Goal: Information Seeking & Learning: Learn about a topic

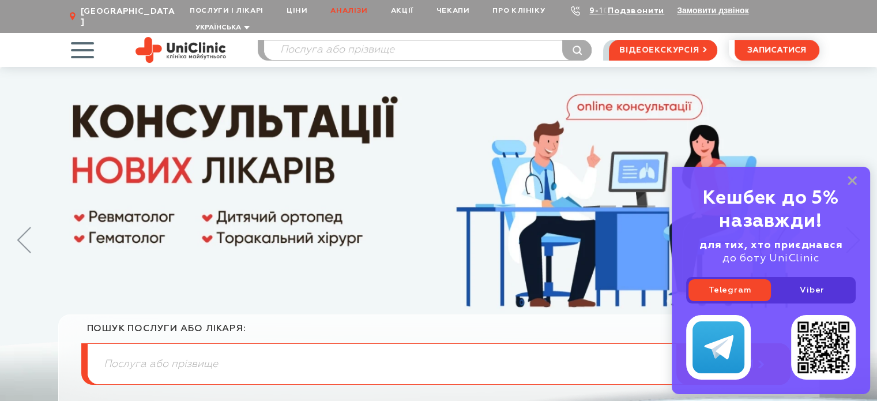
click at [348, 9] on link "Аналізи" at bounding box center [349, 10] width 60 height 21
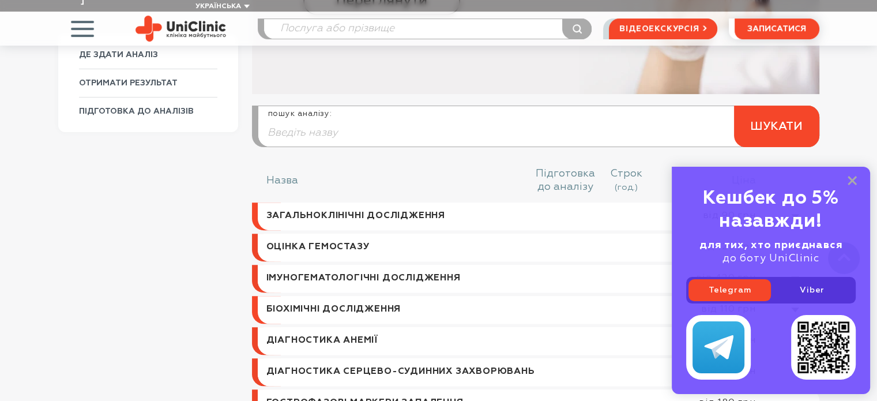
scroll to position [346, 0]
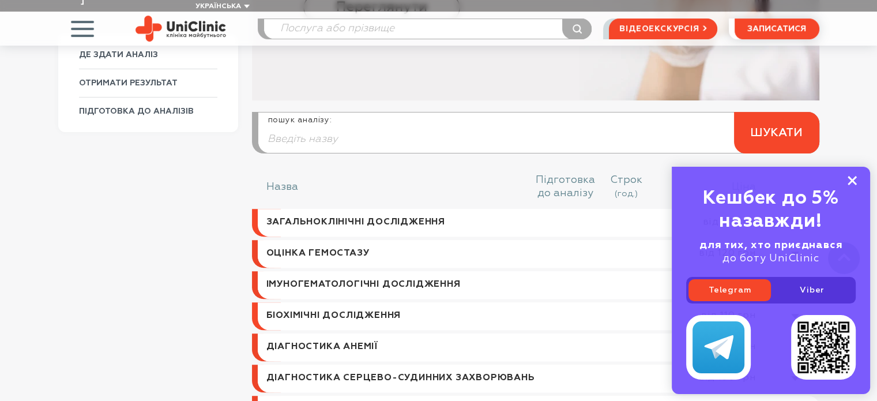
click at [855, 182] on rect at bounding box center [852, 180] width 9 height 9
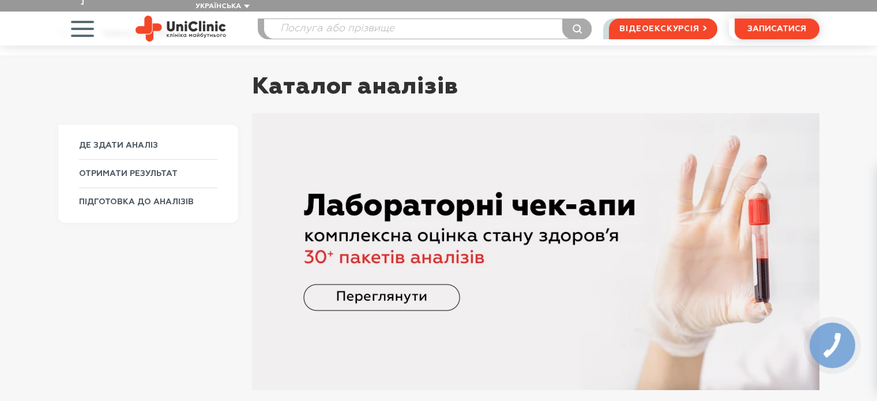
scroll to position [0, 0]
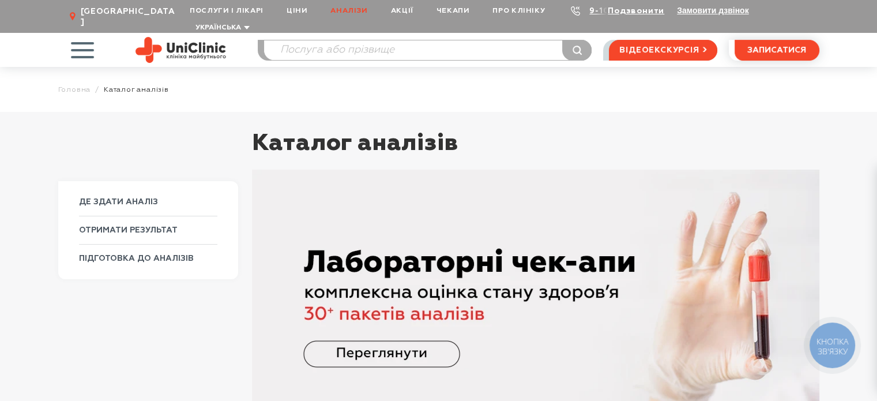
click at [80, 36] on span "button" at bounding box center [82, 50] width 48 height 48
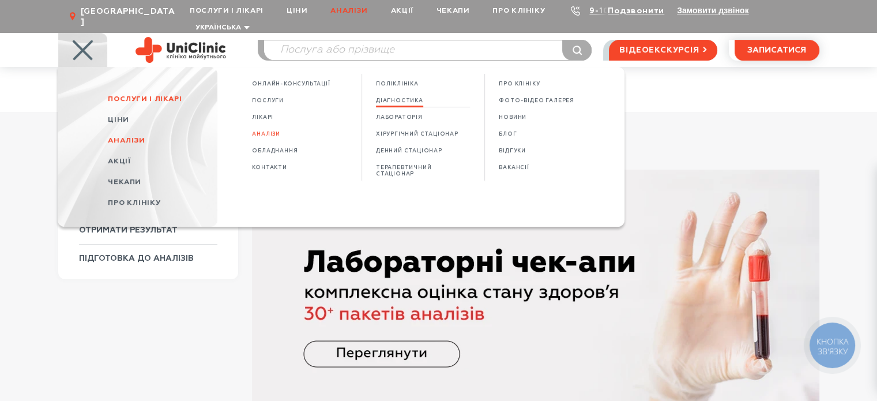
click at [404, 97] on span "Діагностика" at bounding box center [399, 100] width 47 height 6
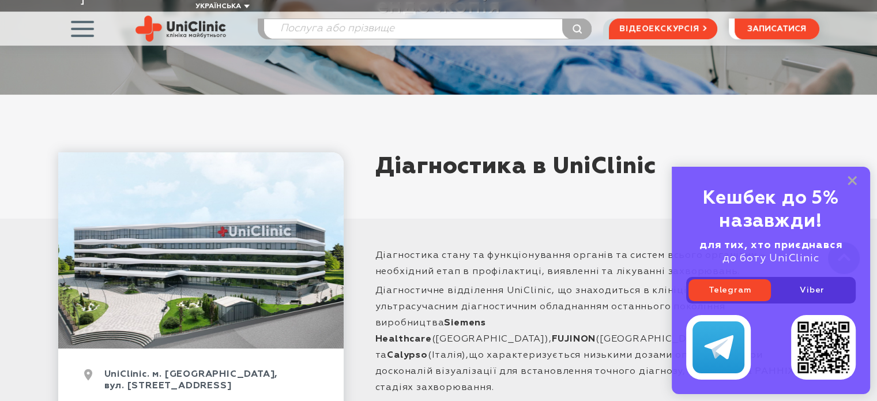
scroll to position [461, 0]
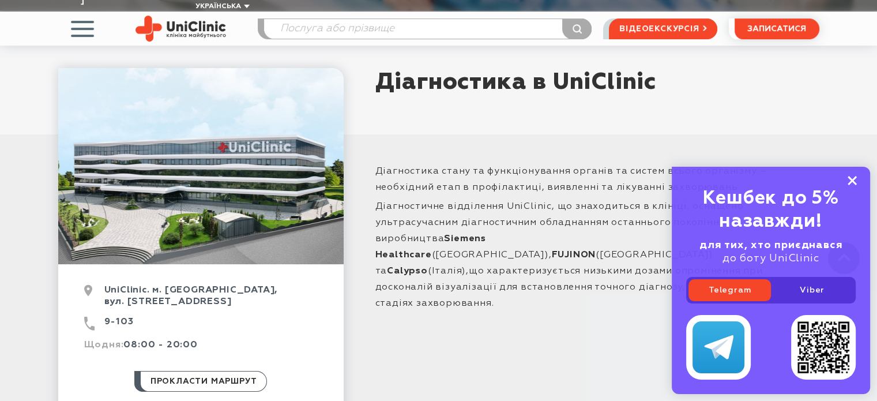
click at [851, 180] on rect at bounding box center [852, 180] width 9 height 9
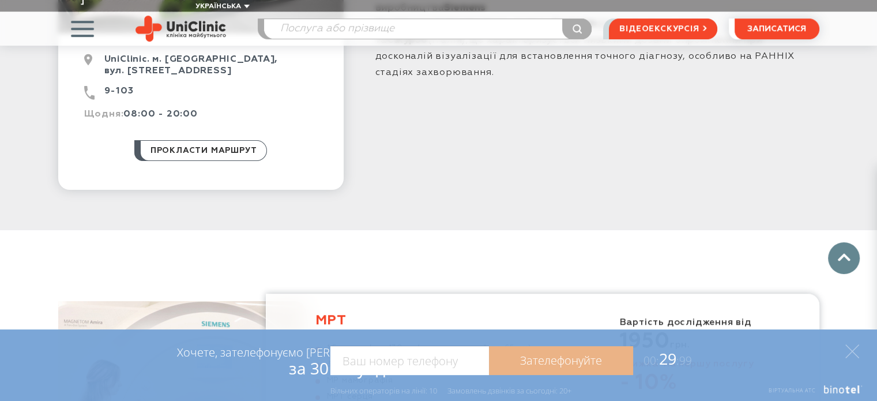
scroll to position [923, 0]
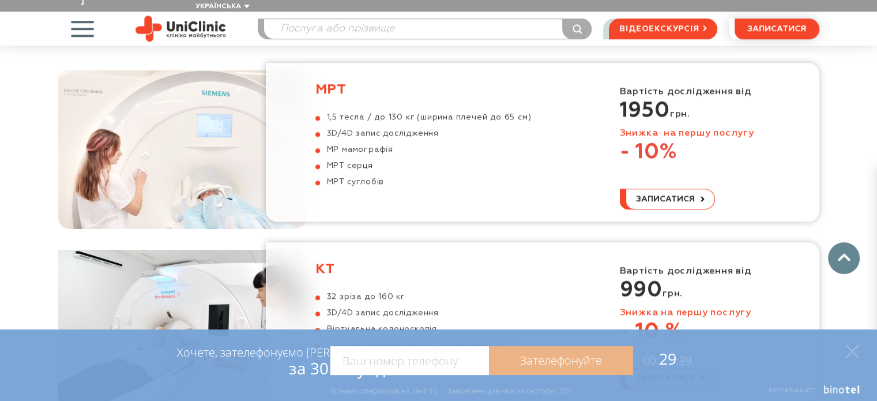
click at [323, 81] on h3 "МРТ" at bounding box center [423, 89] width 216 height 17
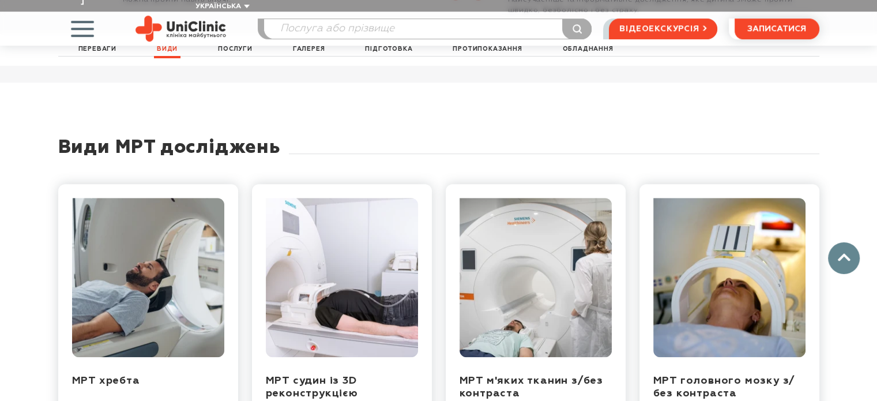
scroll to position [807, 0]
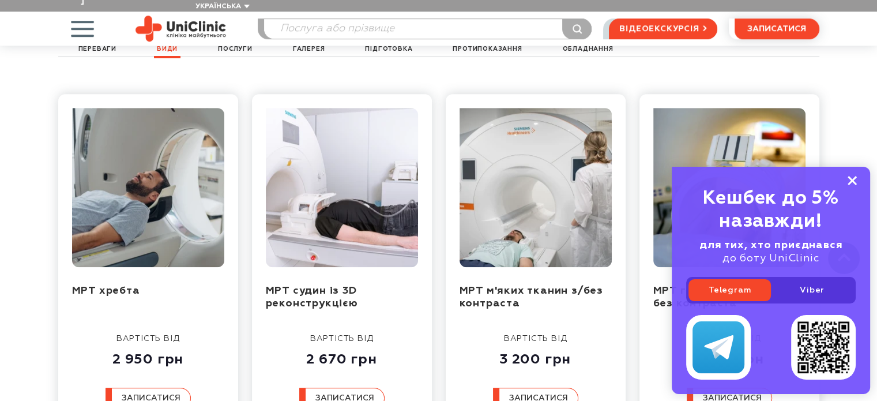
click at [855, 182] on rect at bounding box center [852, 180] width 9 height 9
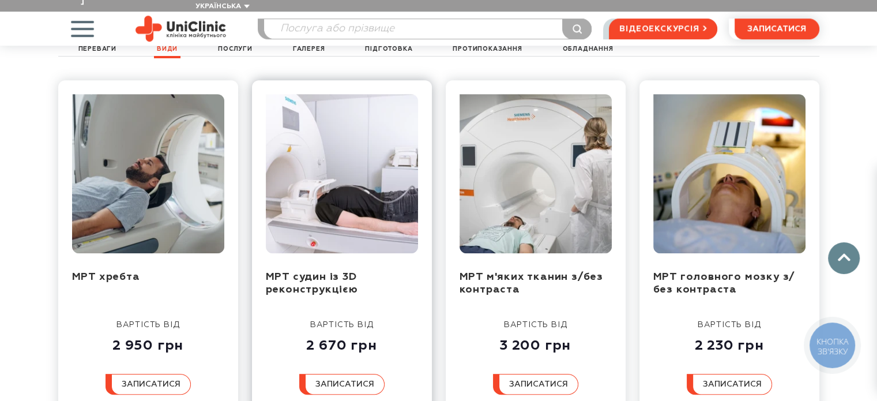
scroll to position [865, 0]
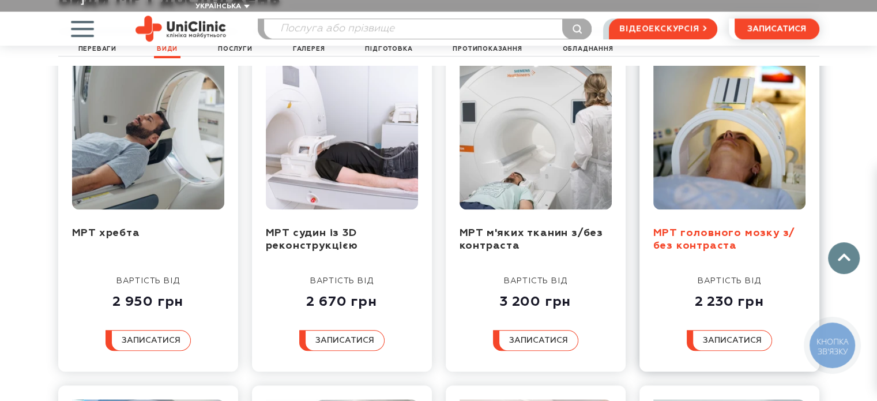
click at [713, 228] on link "МРТ головного мозку з/без контраста" at bounding box center [724, 240] width 142 height 24
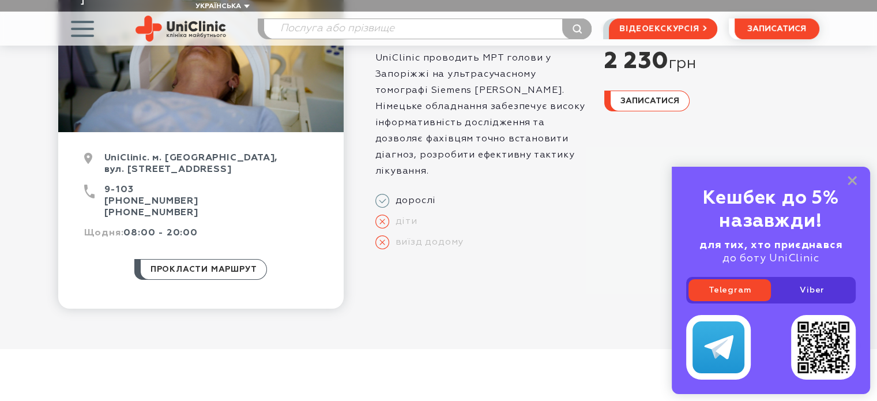
scroll to position [173, 0]
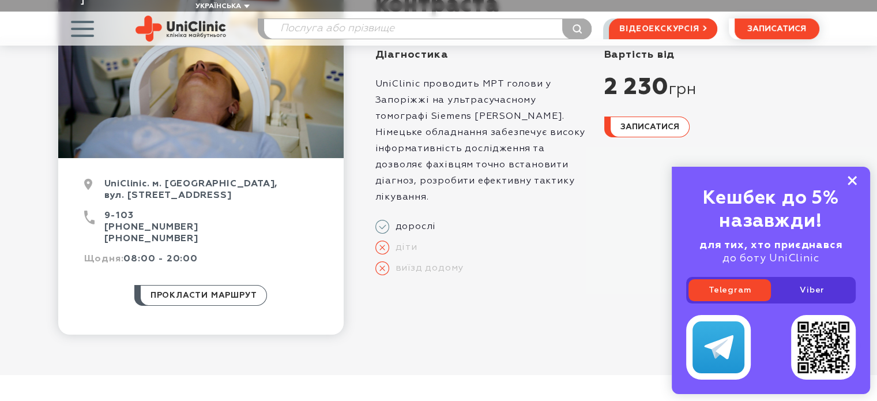
click at [853, 182] on rect at bounding box center [852, 180] width 9 height 9
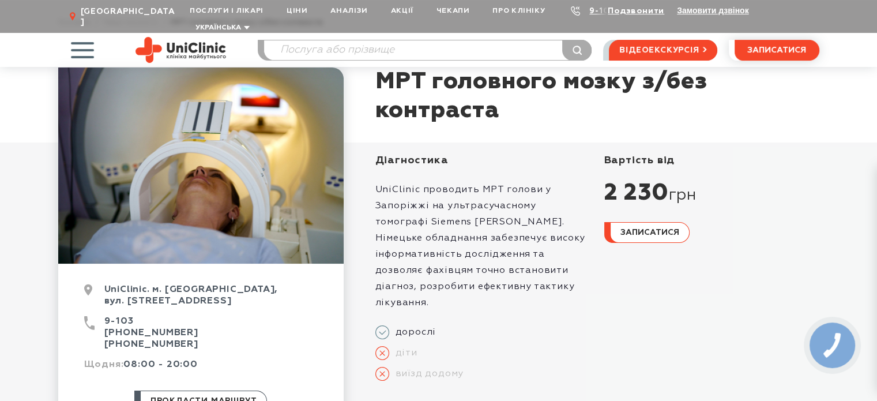
scroll to position [0, 0]
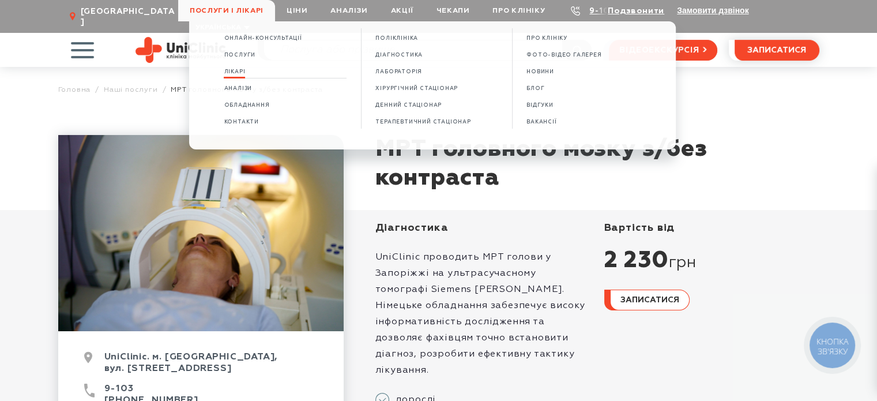
click at [234, 74] on span "Лікарі" at bounding box center [234, 72] width 21 height 6
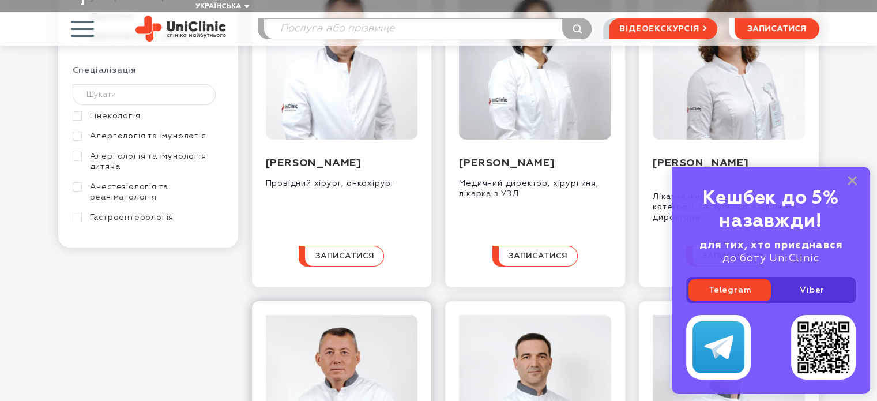
scroll to position [115, 0]
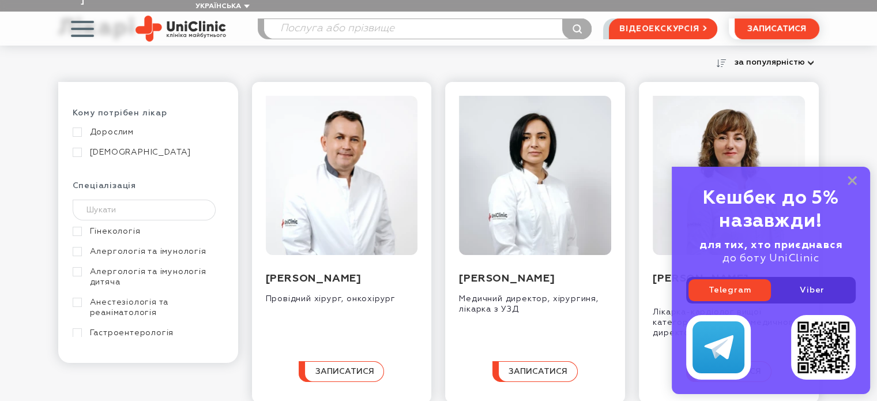
click at [847, 179] on div "Кешбек до 5% назавжди! для тих, хто приєднався до боту UniClinic Telegram Viber" at bounding box center [771, 280] width 198 height 227
click at [851, 180] on icon at bounding box center [852, 181] width 9 height 10
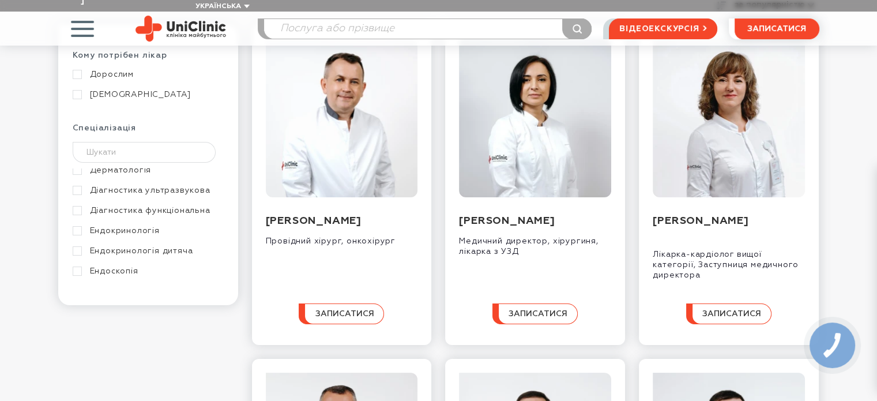
scroll to position [173, 0]
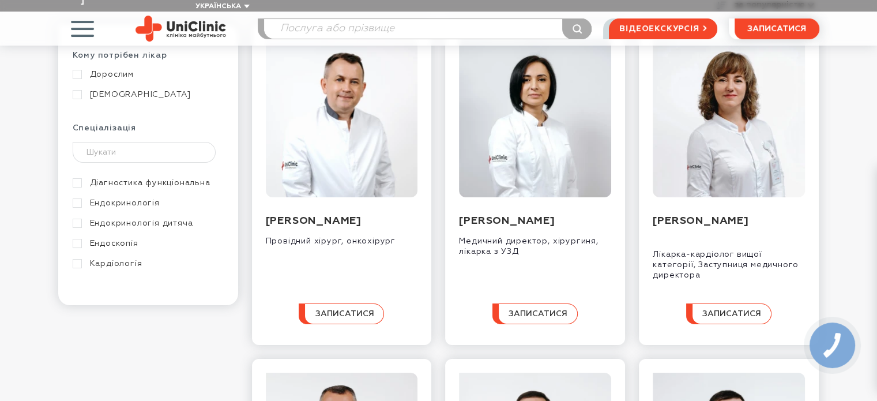
click at [76, 178] on link "Діагностика функціональна" at bounding box center [147, 183] width 148 height 10
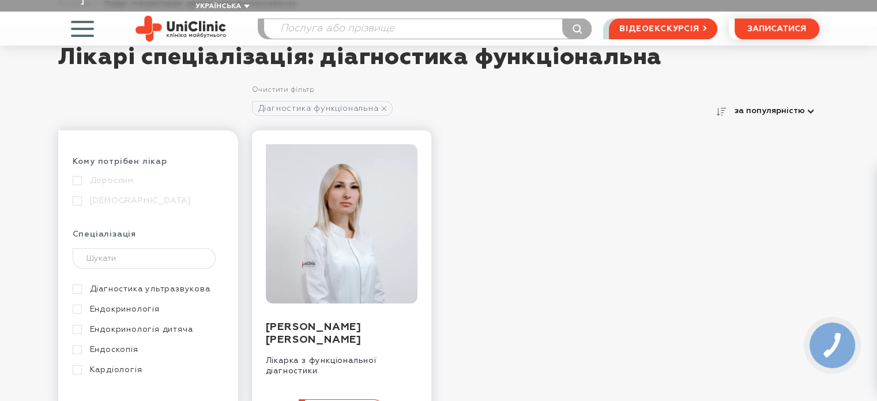
scroll to position [173, 0]
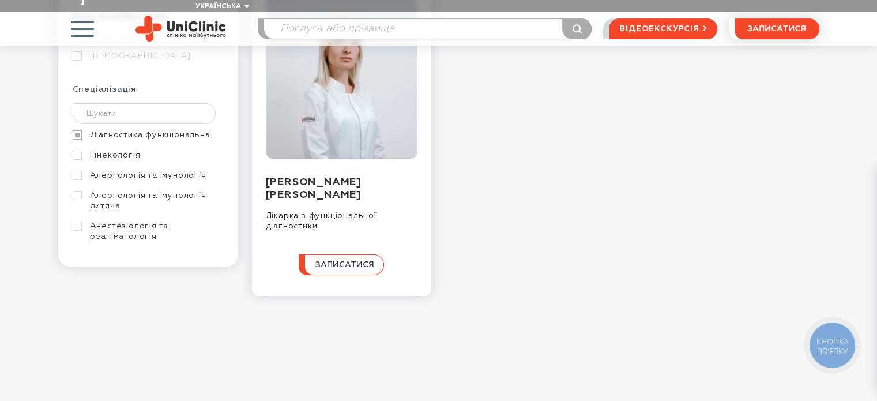
click at [76, 130] on link "Діагностика функціональна" at bounding box center [147, 135] width 148 height 10
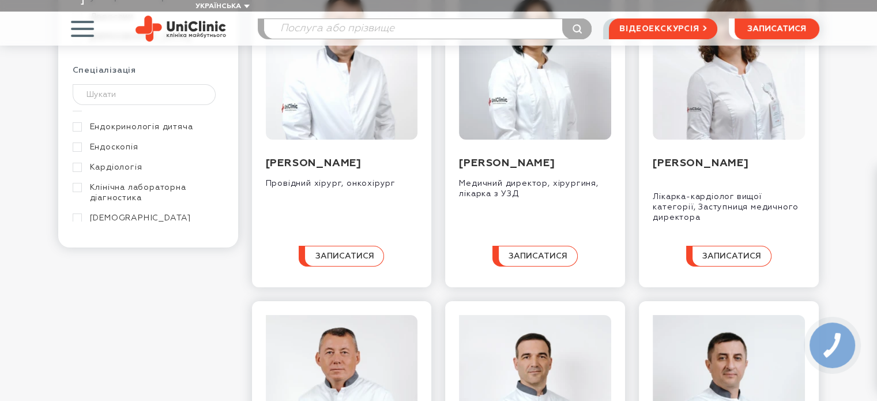
scroll to position [231, 0]
click at [77, 214] on link "Неврологія" at bounding box center [147, 219] width 148 height 10
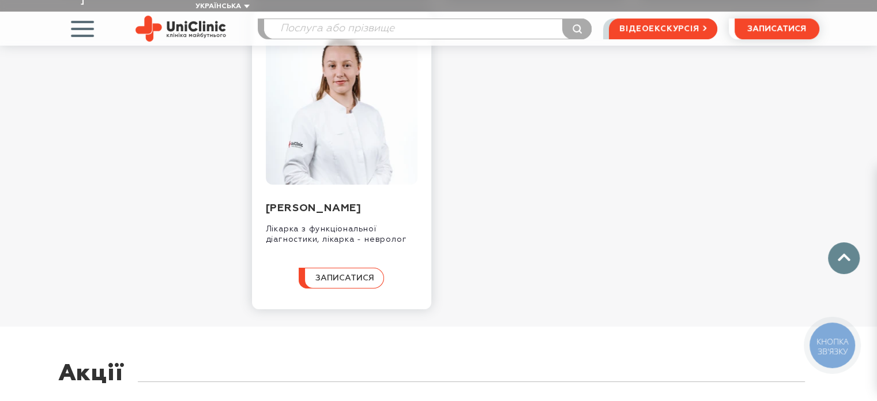
scroll to position [404, 0]
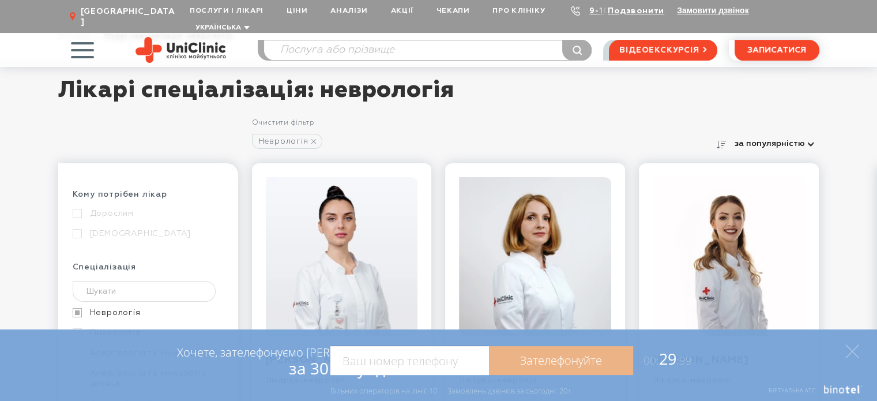
scroll to position [115, 0]
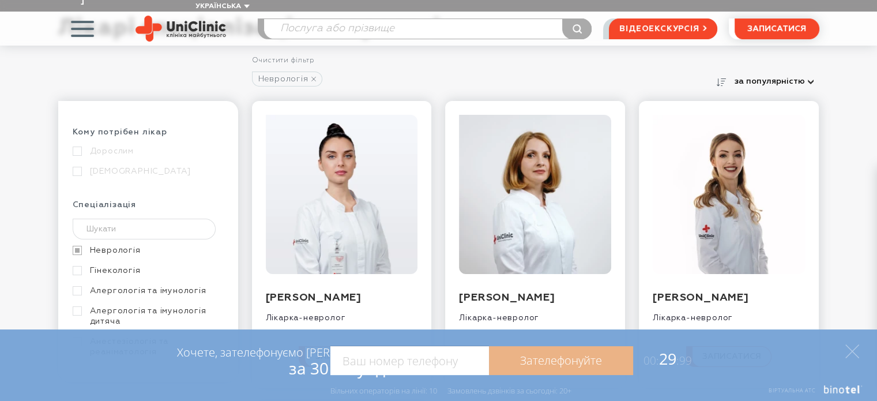
click at [76, 245] on link "Неврологія" at bounding box center [147, 250] width 148 height 10
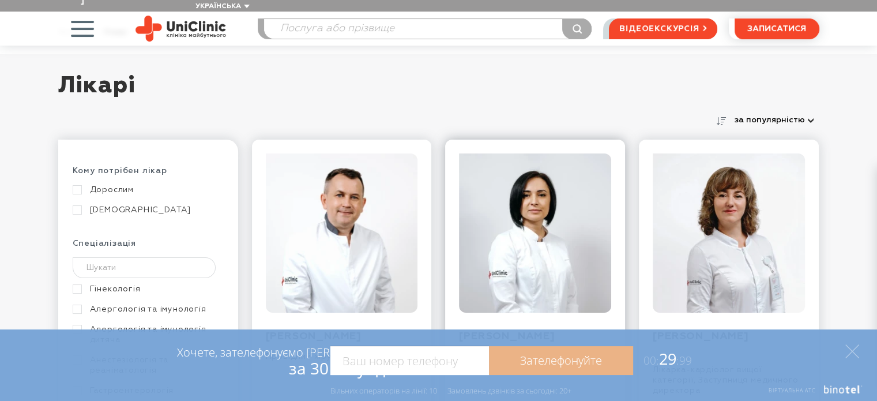
scroll to position [0, 0]
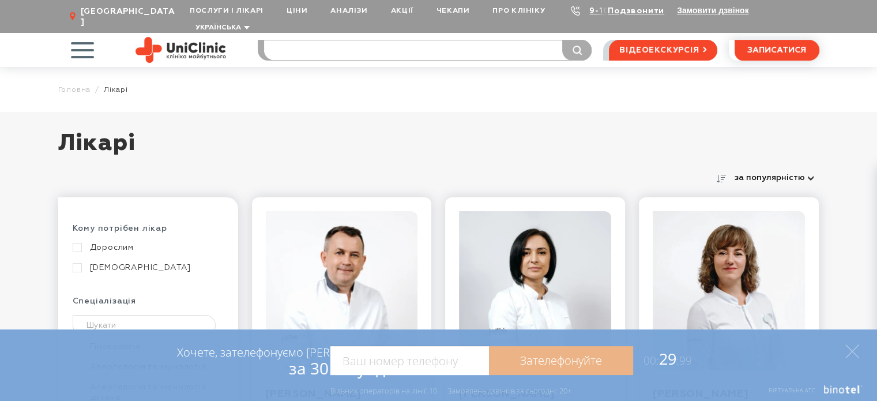
click at [347, 43] on input "search" at bounding box center [428, 50] width 328 height 20
type input "кен"
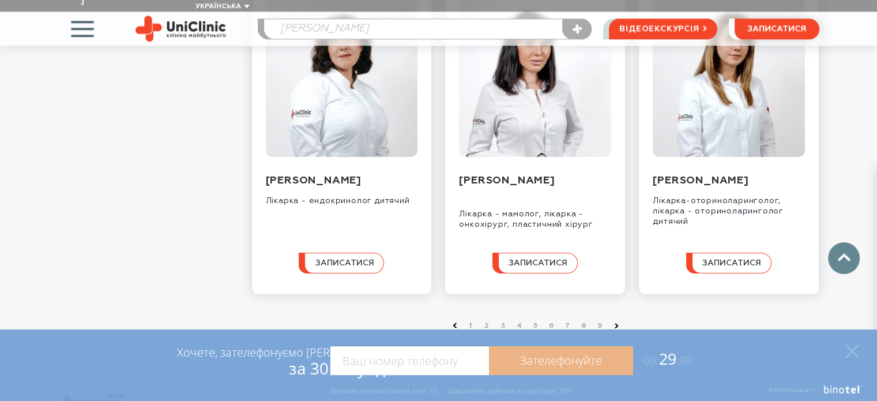
scroll to position [1211, 0]
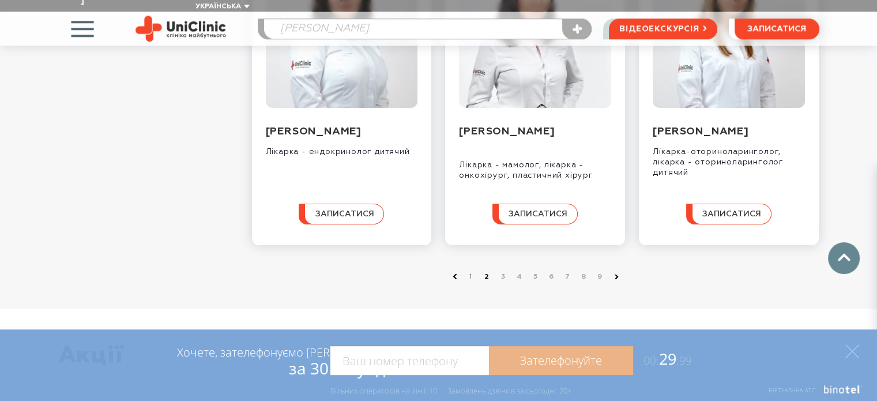
click at [486, 283] on link "2" at bounding box center [487, 277] width 12 height 12
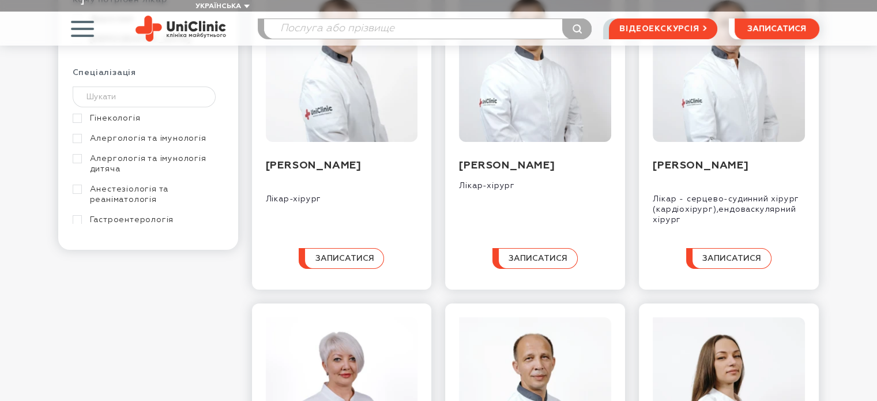
scroll to position [231, 0]
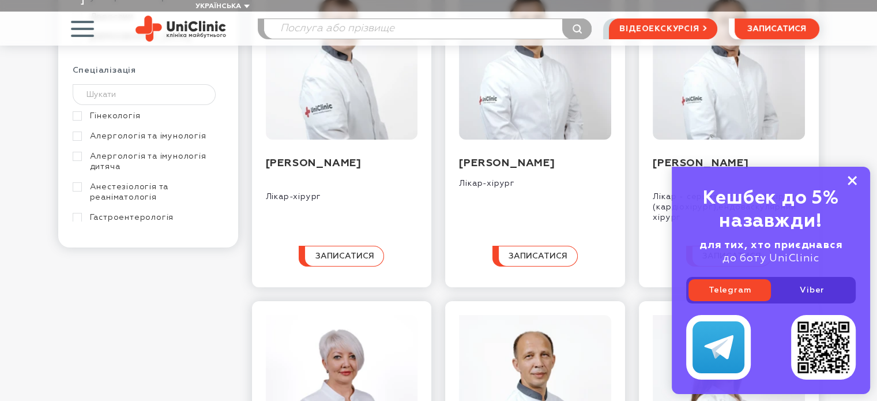
click at [851, 179] on rect at bounding box center [852, 180] width 9 height 9
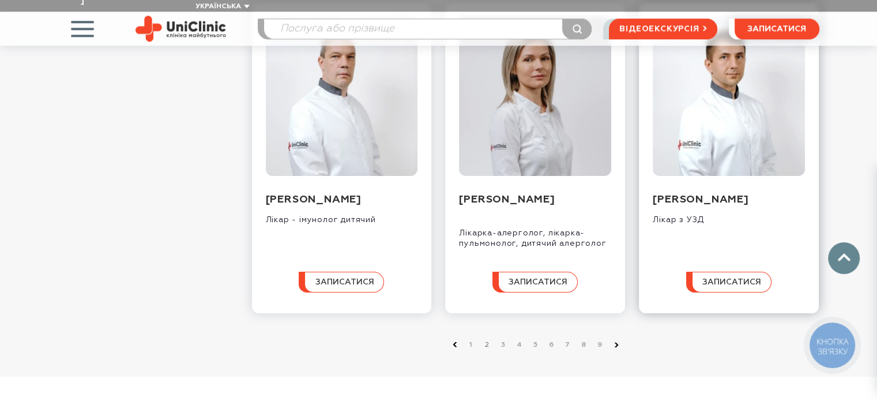
scroll to position [1269, 0]
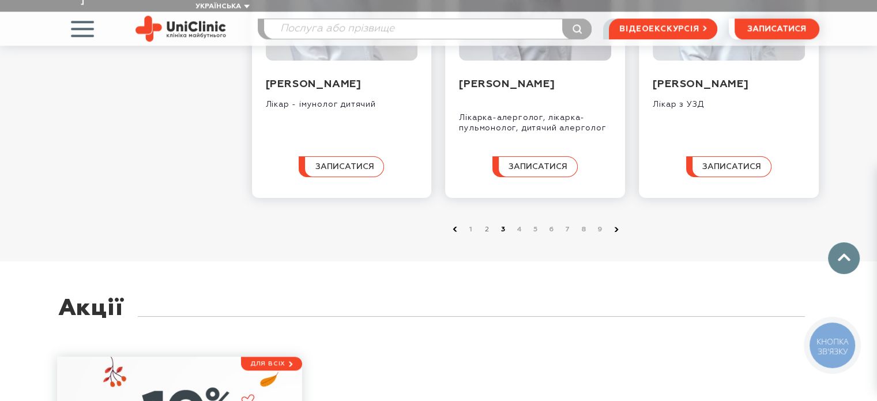
click at [501, 228] on link "3" at bounding box center [504, 230] width 12 height 12
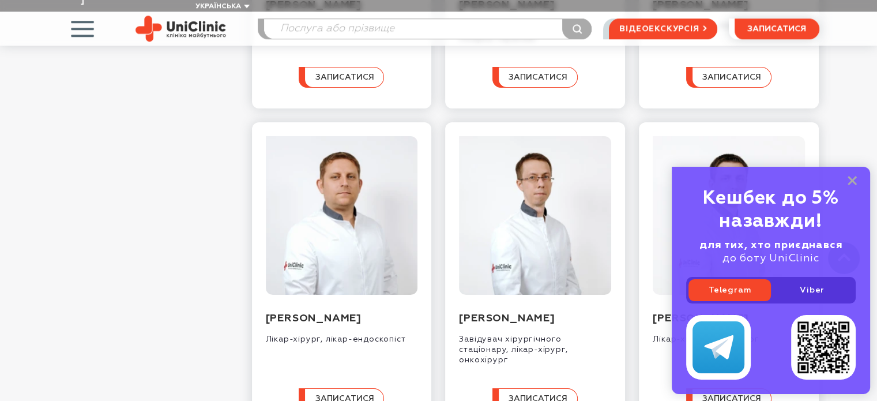
scroll to position [1038, 0]
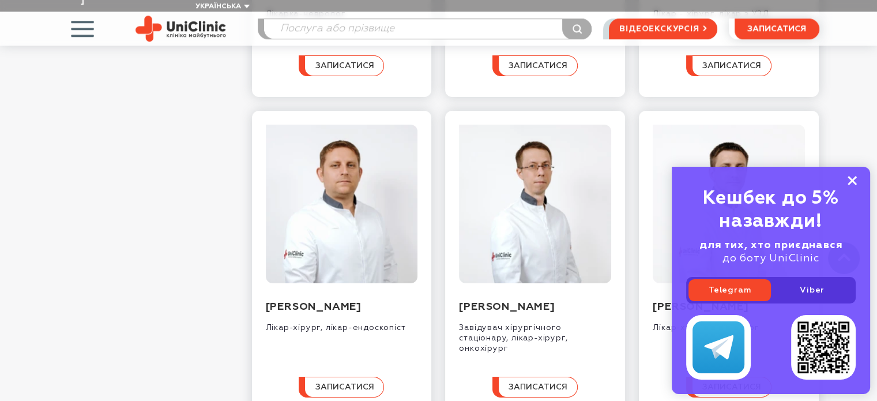
click at [852, 182] on rect at bounding box center [852, 180] width 9 height 9
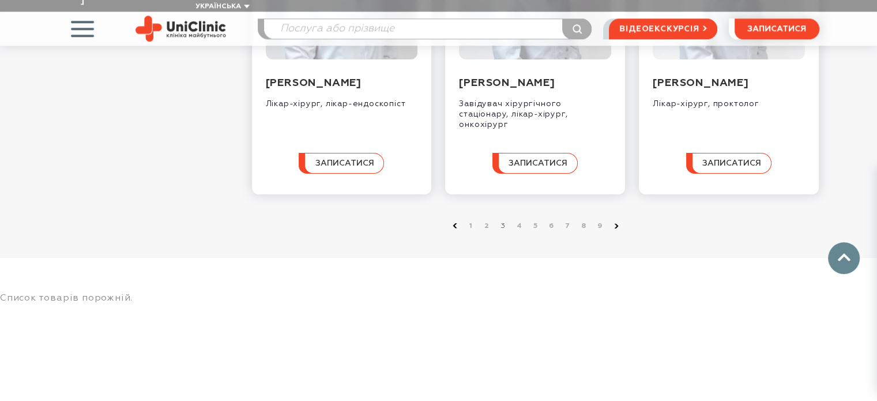
scroll to position [1269, 0]
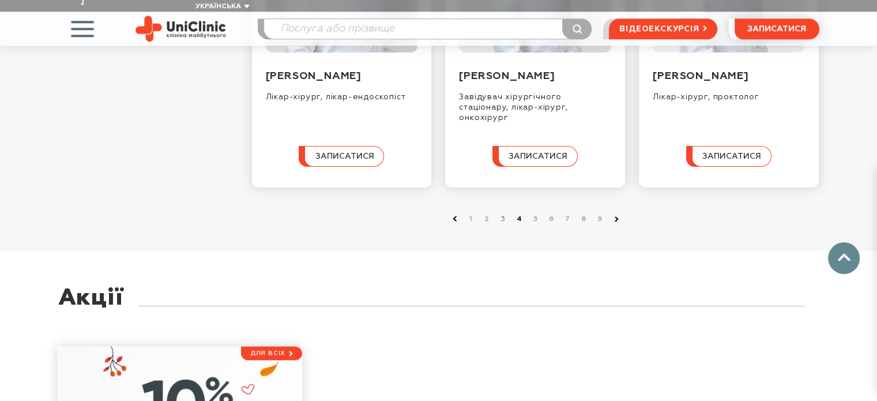
click at [520, 217] on link "4" at bounding box center [520, 219] width 12 height 12
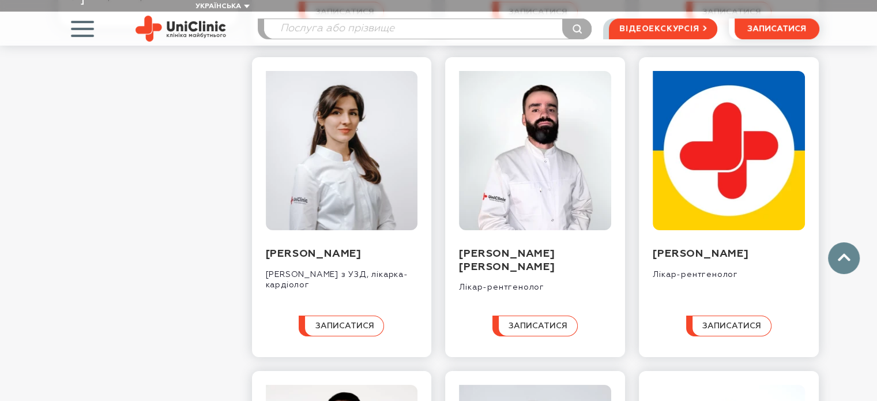
scroll to position [461, 0]
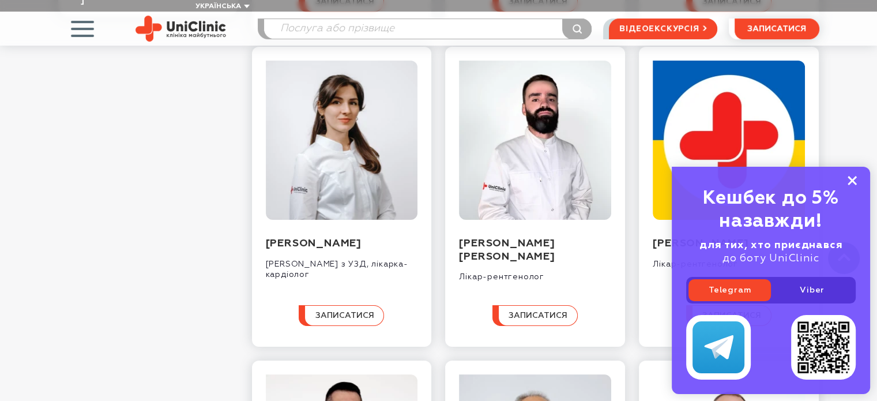
click at [853, 181] on rect at bounding box center [852, 180] width 9 height 9
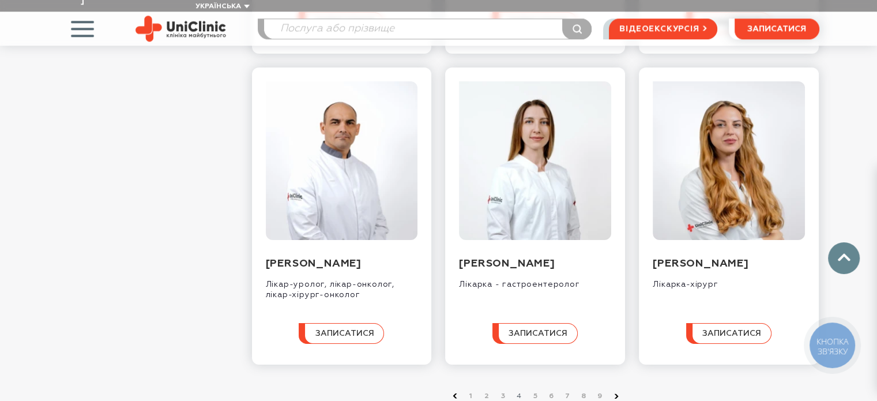
scroll to position [1326, 0]
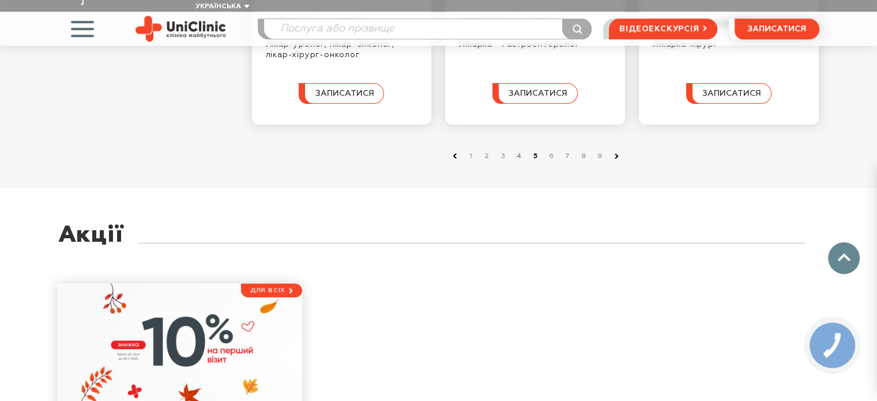
click at [536, 162] on link "5" at bounding box center [536, 157] width 12 height 12
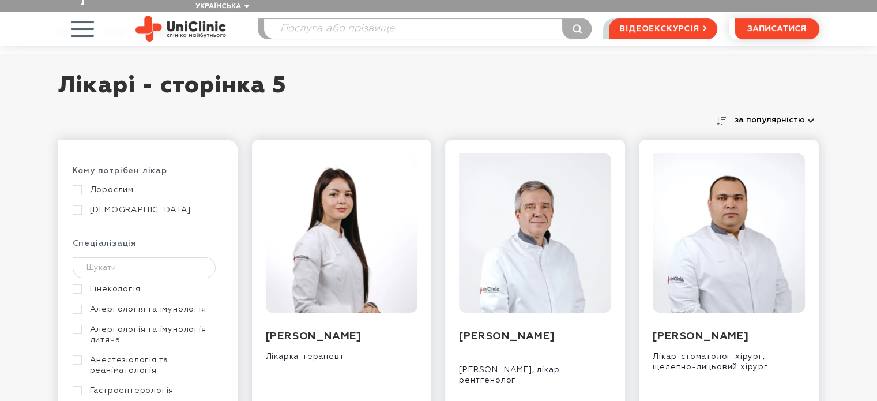
scroll to position [58, 0]
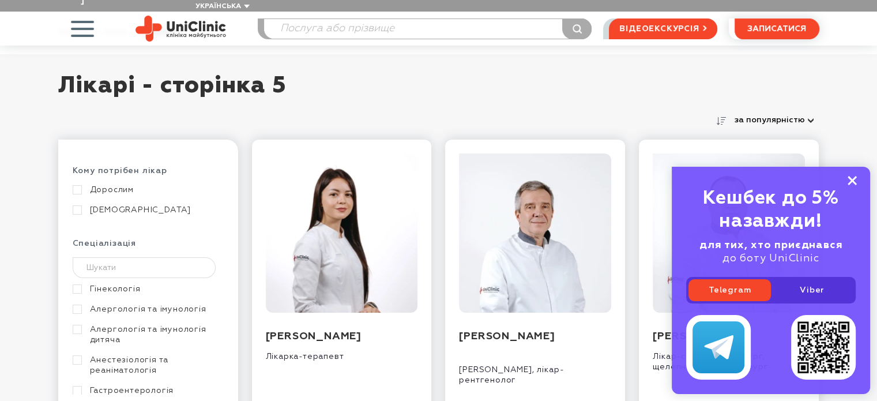
click at [852, 179] on rect at bounding box center [852, 180] width 9 height 9
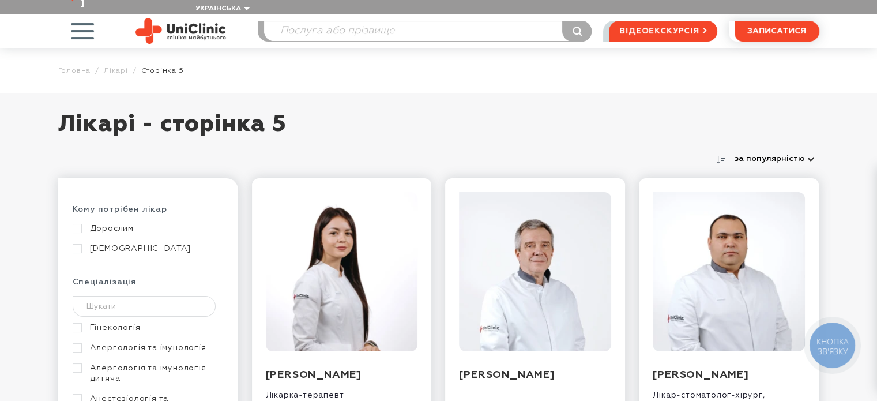
scroll to position [0, 0]
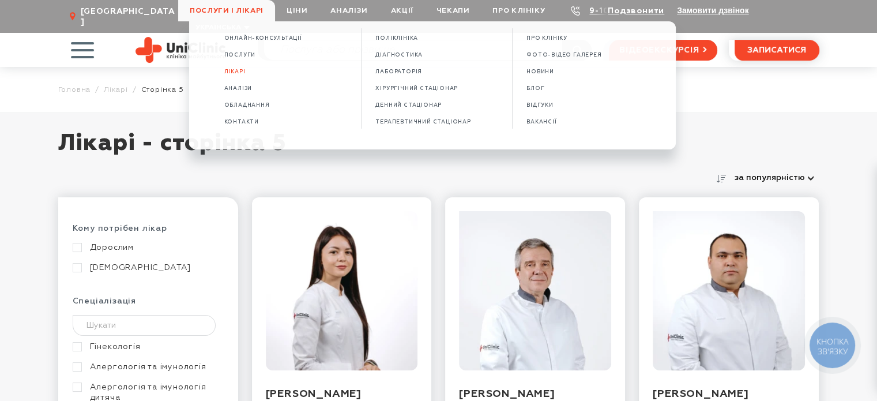
click at [233, 9] on span "Послуги і лікарі" at bounding box center [226, 10] width 97 height 21
click at [412, 54] on span "Діагностика" at bounding box center [398, 55] width 47 height 6
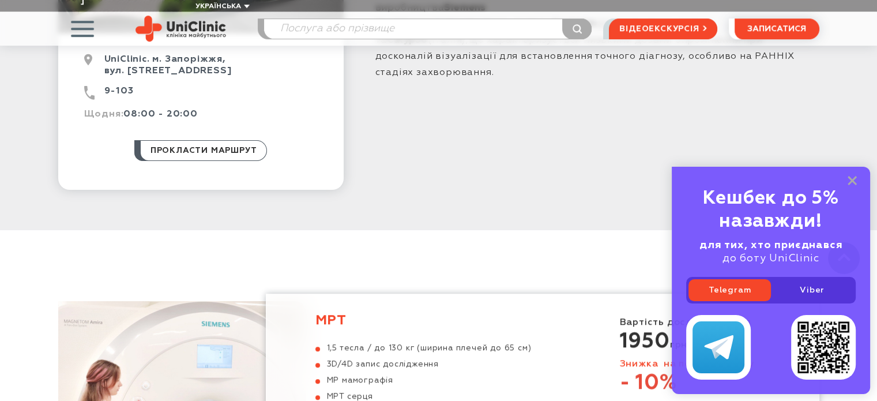
scroll to position [923, 0]
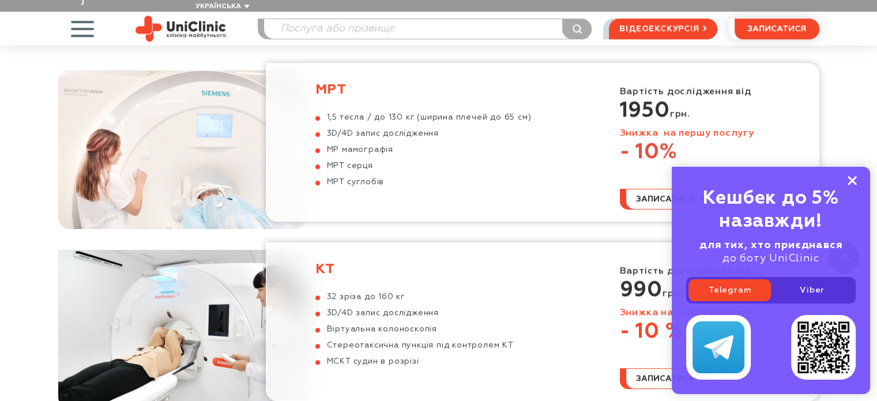
click at [849, 180] on icon at bounding box center [852, 181] width 9 height 10
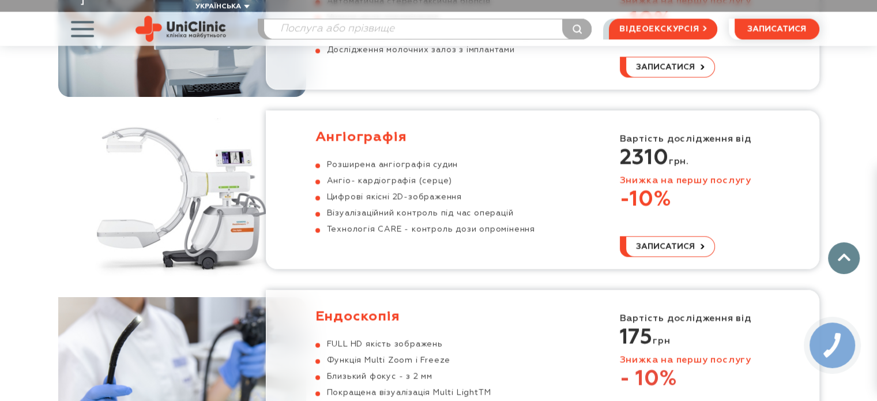
scroll to position [1672, 0]
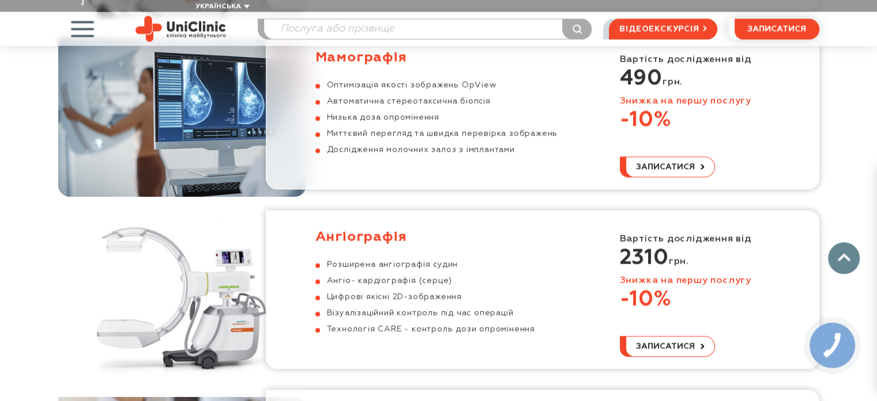
click at [365, 228] on h3 "Ангіографія" at bounding box center [425, 236] width 220 height 17
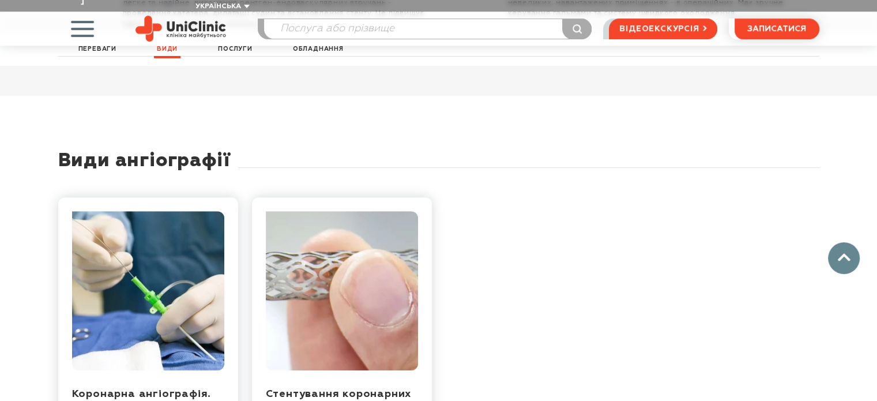
scroll to position [750, 0]
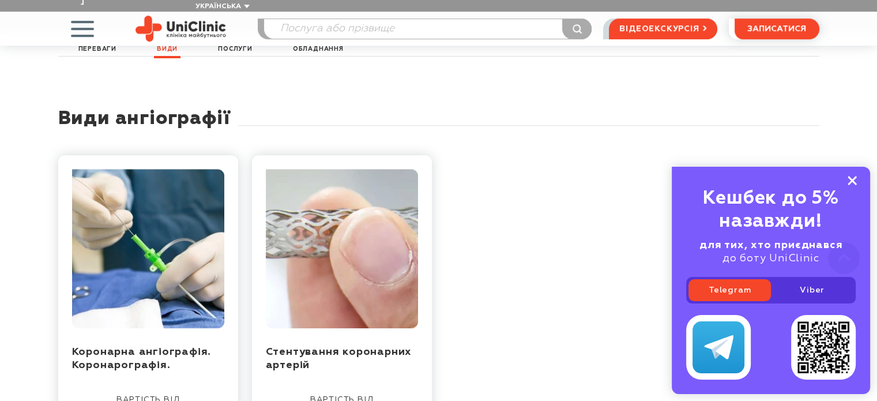
click at [849, 178] on rect at bounding box center [852, 180] width 9 height 9
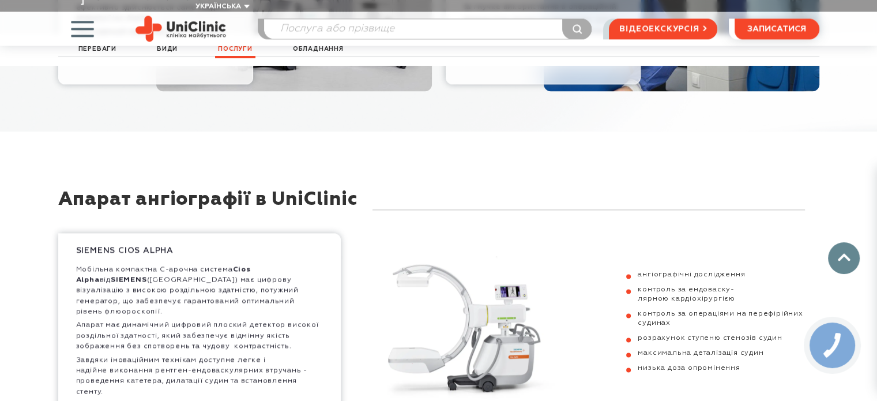
scroll to position [1615, 0]
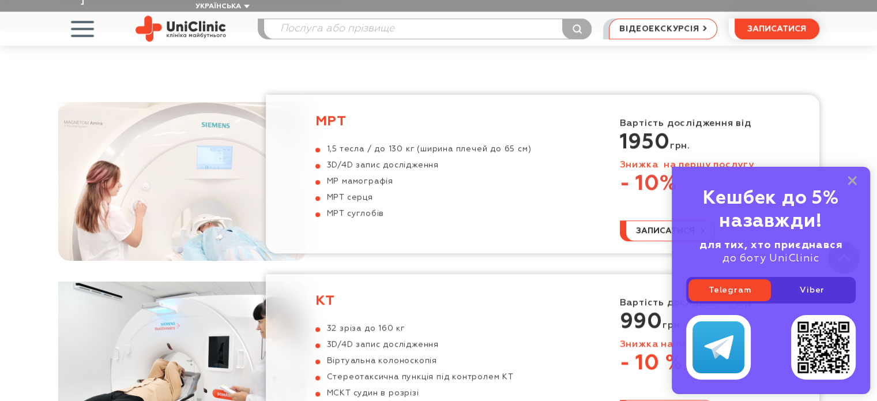
scroll to position [810, 0]
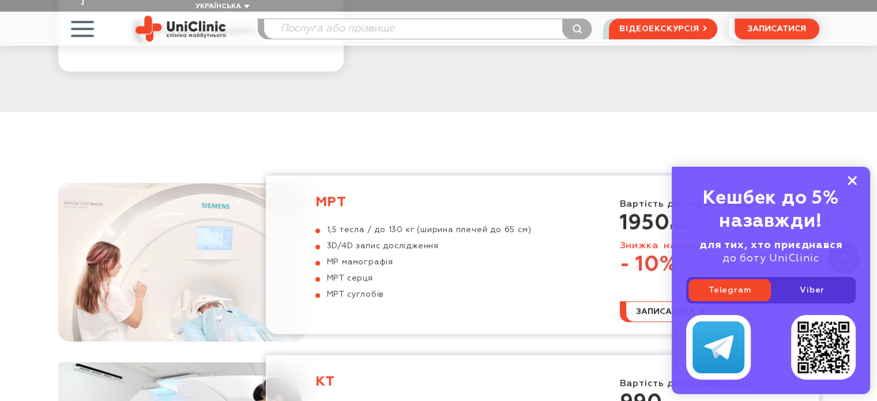
click at [852, 182] on icon at bounding box center [852, 181] width 9 height 10
